Goal: Task Accomplishment & Management: Complete application form

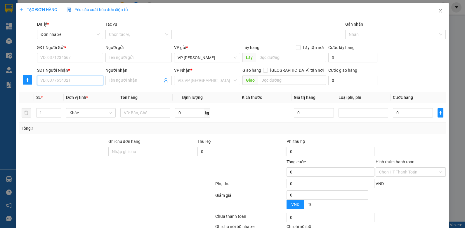
click at [54, 81] on input "SĐT Người Nhận *" at bounding box center [70, 80] width 66 height 9
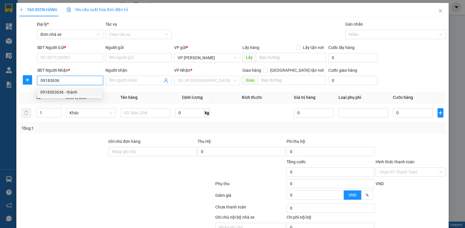
click at [63, 93] on div "0918363636 - thành" at bounding box center [69, 92] width 58 height 6
type input "0918363636"
type input "thành"
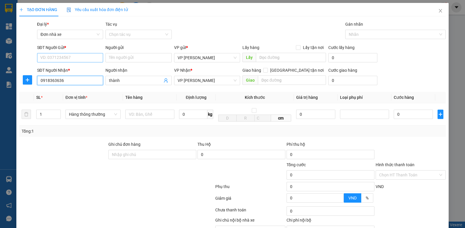
type input "0918363636"
click at [62, 58] on input "SĐT Người Gửi *" at bounding box center [70, 57] width 66 height 9
click at [60, 70] on div "0813857286 - LỘC" at bounding box center [69, 69] width 58 height 6
type input "0813857286"
type input "LỘC"
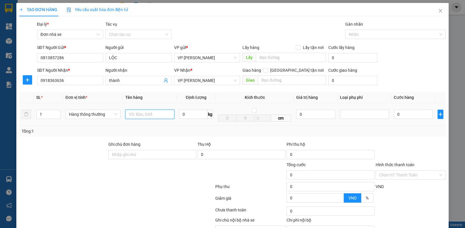
click at [136, 114] on input "text" at bounding box center [149, 114] width 49 height 9
type input "BỌC ĐEN BS"
type input "0.5"
type input "30.000"
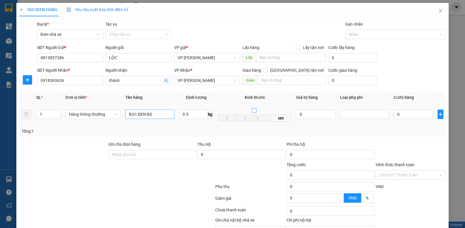
type input "30.000"
click at [389, 131] on div "Tổng: 1" at bounding box center [233, 131] width 422 height 6
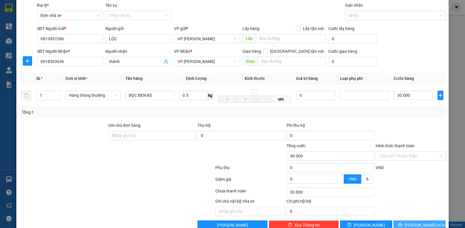
scroll to position [32, 0]
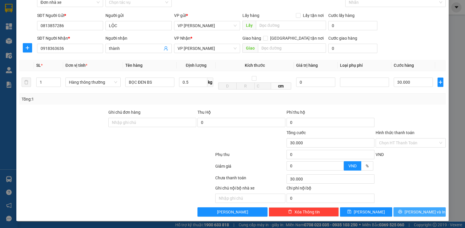
click at [412, 214] on span "[PERSON_NAME] và In" at bounding box center [424, 212] width 41 height 6
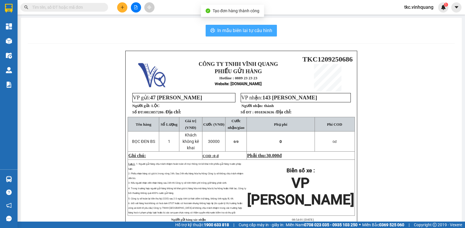
click at [222, 27] on span "In mẫu biên lai tự cấu hình" at bounding box center [244, 30] width 55 height 7
